Goal: Transaction & Acquisition: Purchase product/service

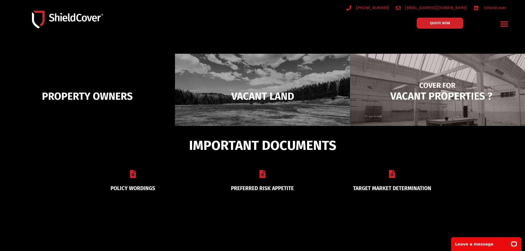
click at [407, 85] on img at bounding box center [437, 96] width 175 height 85
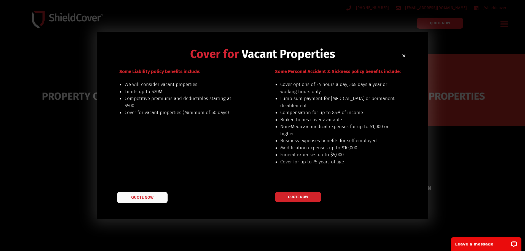
click at [137, 198] on span "QUOTE NOW" at bounding box center [142, 197] width 22 height 4
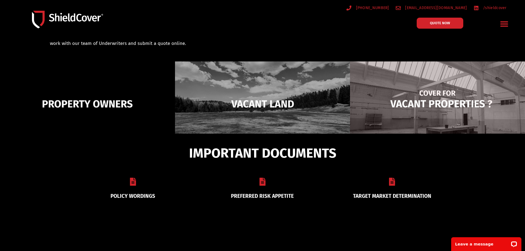
click at [383, 73] on img at bounding box center [437, 103] width 175 height 85
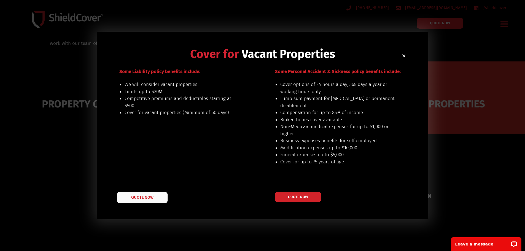
click at [162, 199] on link "QUOTE NOW" at bounding box center [142, 198] width 51 height 12
